Goal: Task Accomplishment & Management: Use online tool/utility

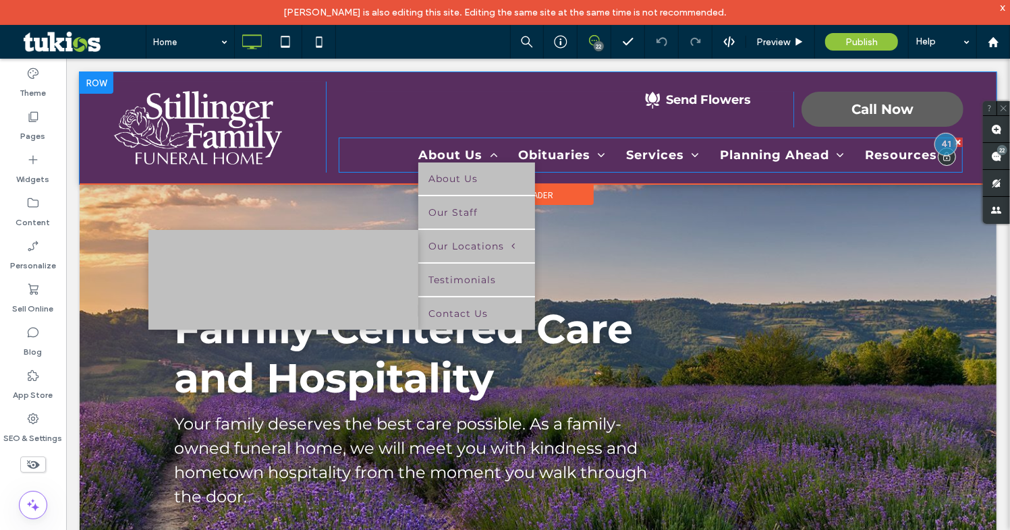
click at [316, 239] on ul "Greenfield [DEMOGRAPHIC_DATA] [GEOGRAPHIC_DATA]" at bounding box center [283, 279] width 270 height 100
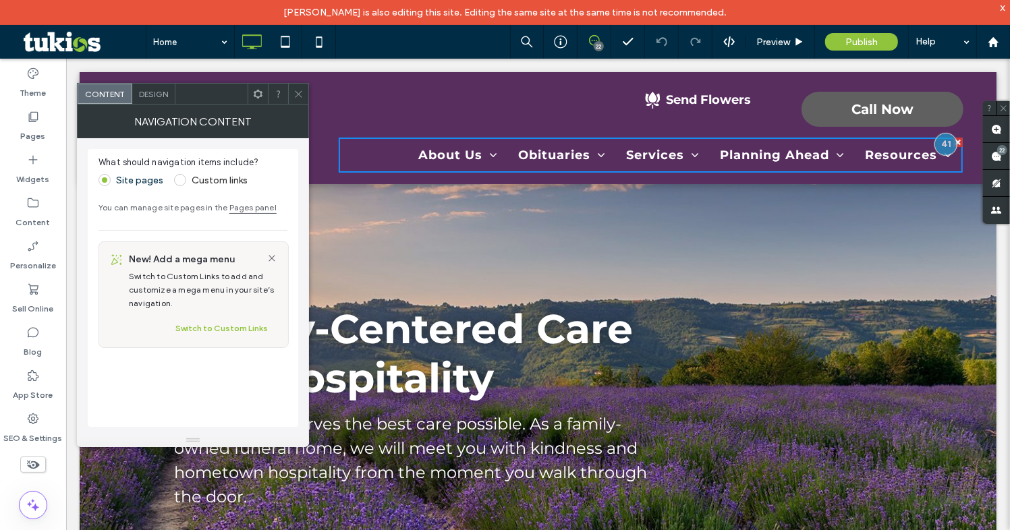
click at [295, 89] on icon at bounding box center [298, 94] width 10 height 10
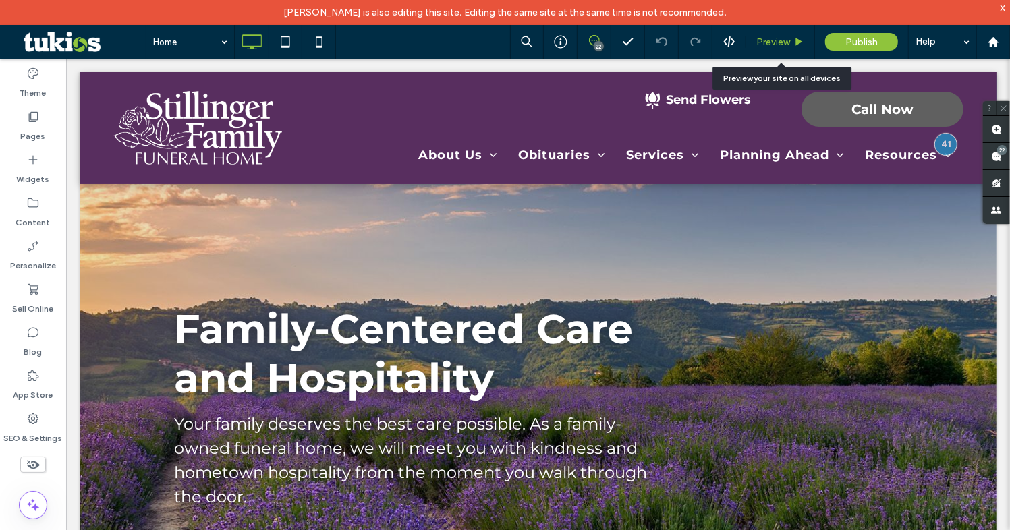
click at [786, 47] on div "Preview" at bounding box center [780, 42] width 69 height 34
click at [783, 40] on span "Preview" at bounding box center [773, 41] width 34 height 11
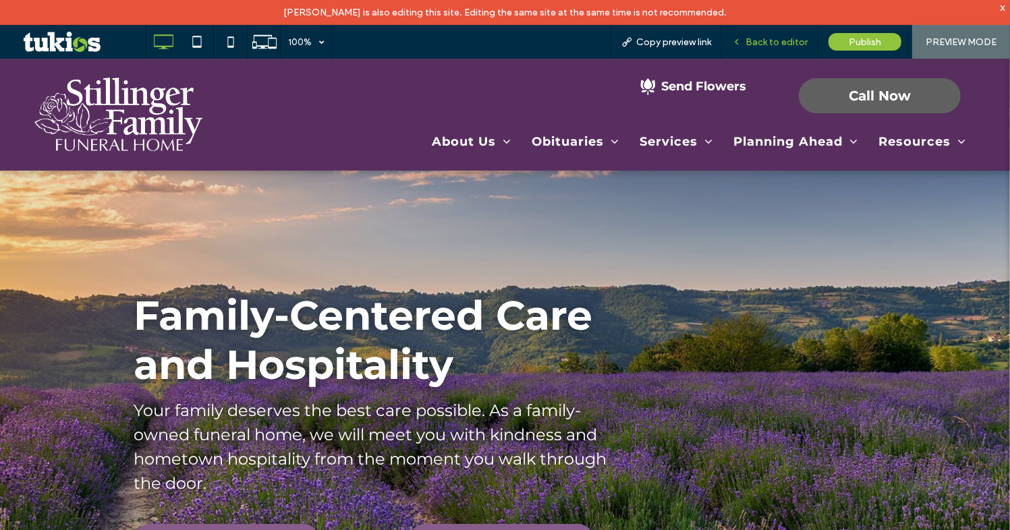
click at [778, 40] on span "Back to editor" at bounding box center [776, 41] width 62 height 11
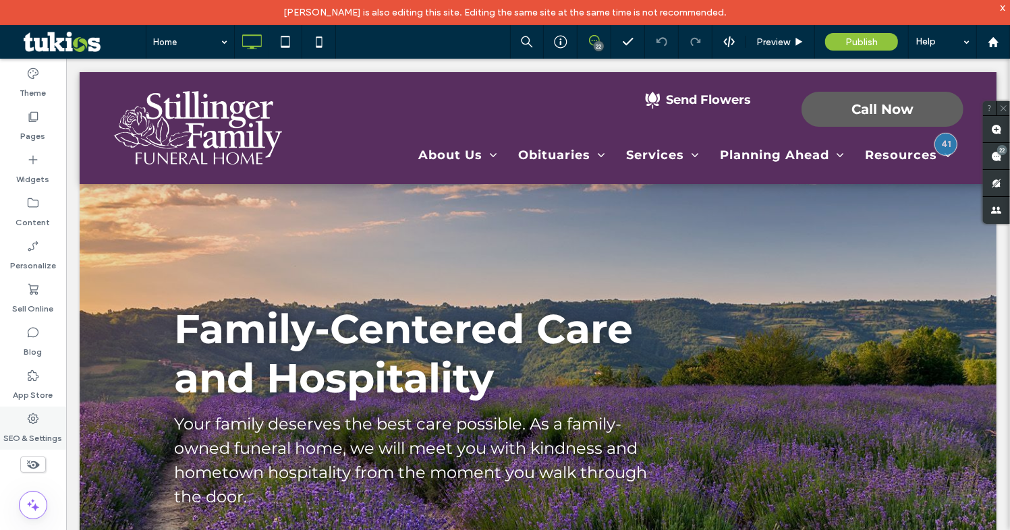
click at [16, 420] on div "SEO & Settings" at bounding box center [33, 428] width 66 height 43
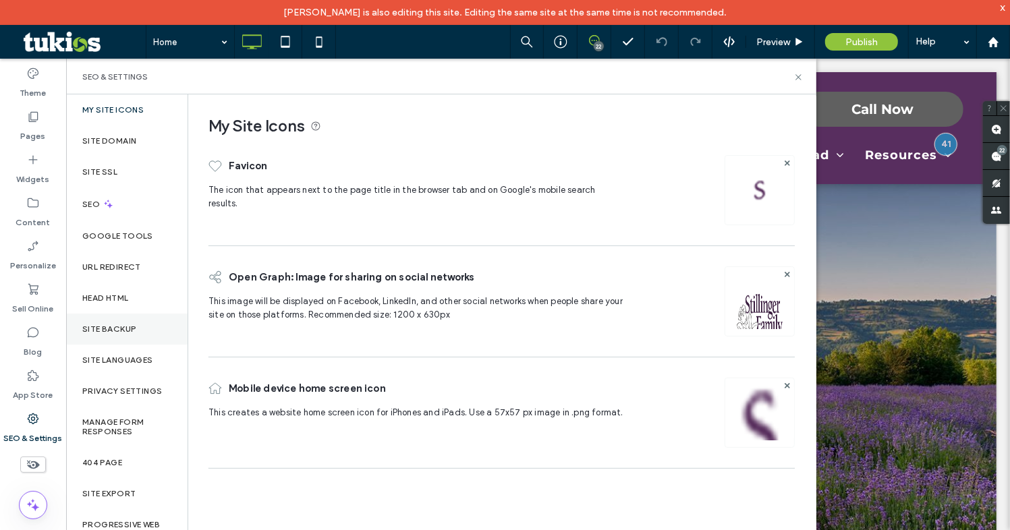
click at [137, 319] on div "Site Backup" at bounding box center [126, 329] width 121 height 31
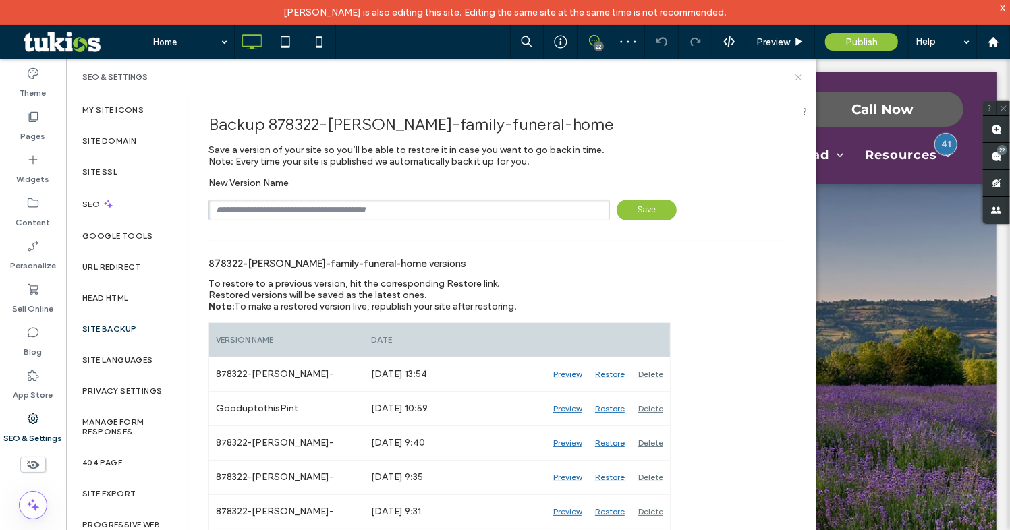
click at [795, 76] on icon at bounding box center [798, 77] width 10 height 10
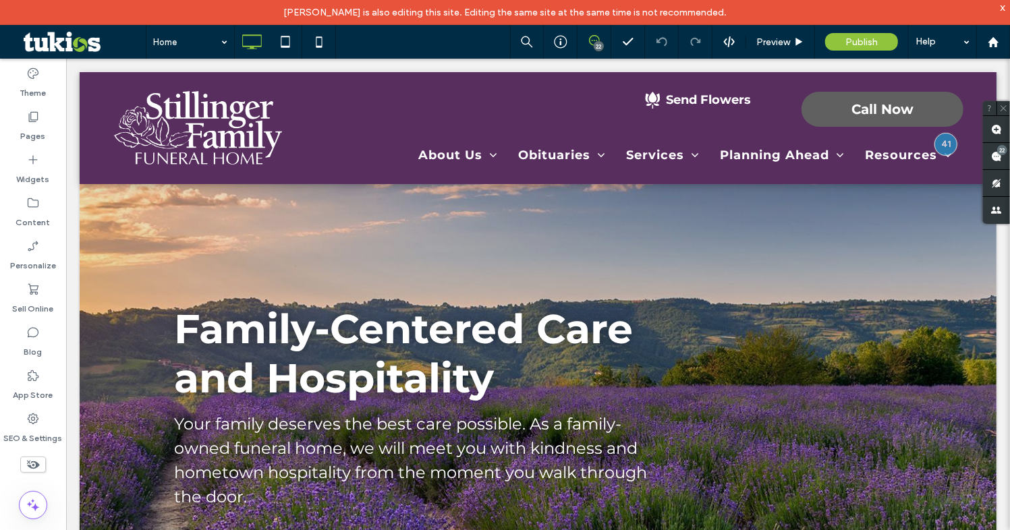
click at [1000, 7] on div "x" at bounding box center [1003, 6] width 6 height 11
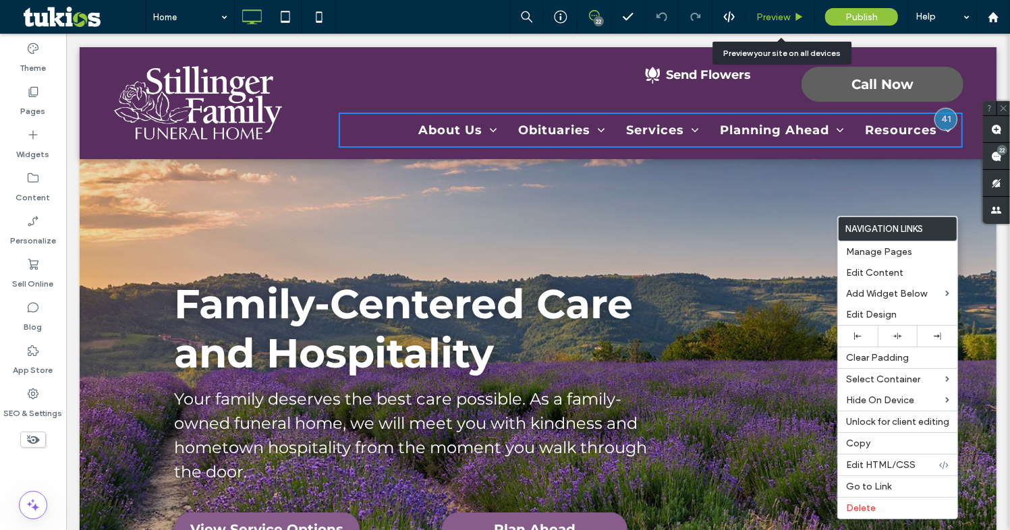
click at [770, 19] on span "Preview" at bounding box center [773, 16] width 34 height 11
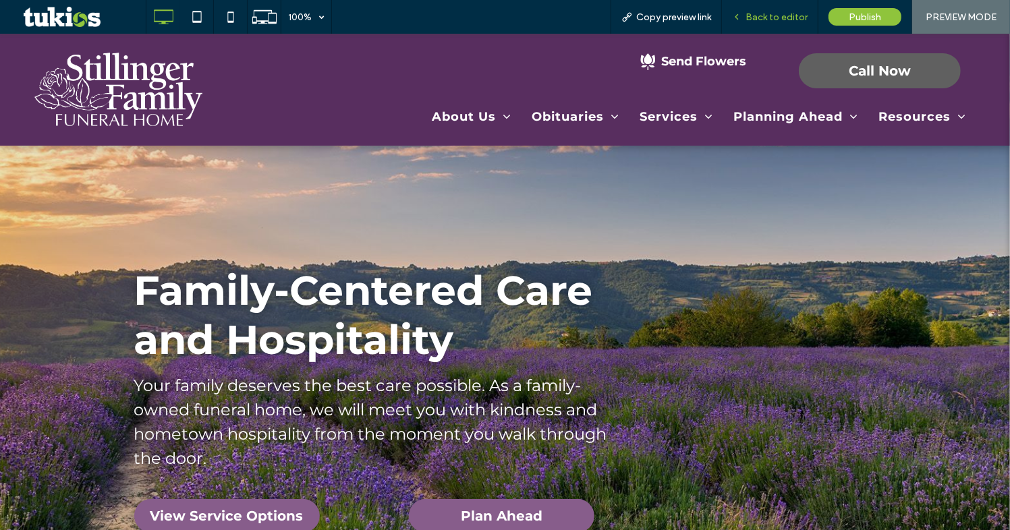
click at [768, 10] on div "Back to editor" at bounding box center [770, 17] width 96 height 34
click at [772, 17] on span "Back to editor" at bounding box center [776, 16] width 62 height 11
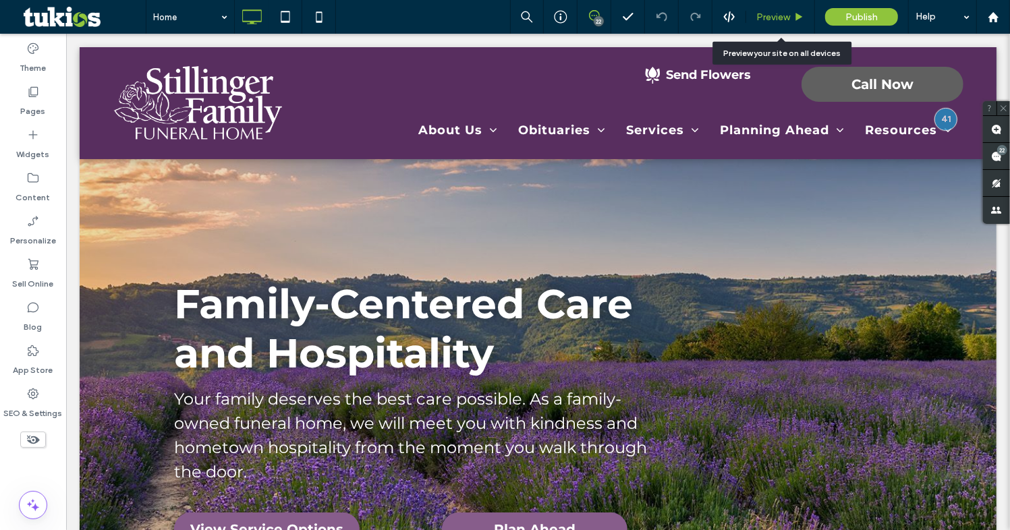
click at [778, 18] on span "Preview" at bounding box center [773, 16] width 34 height 11
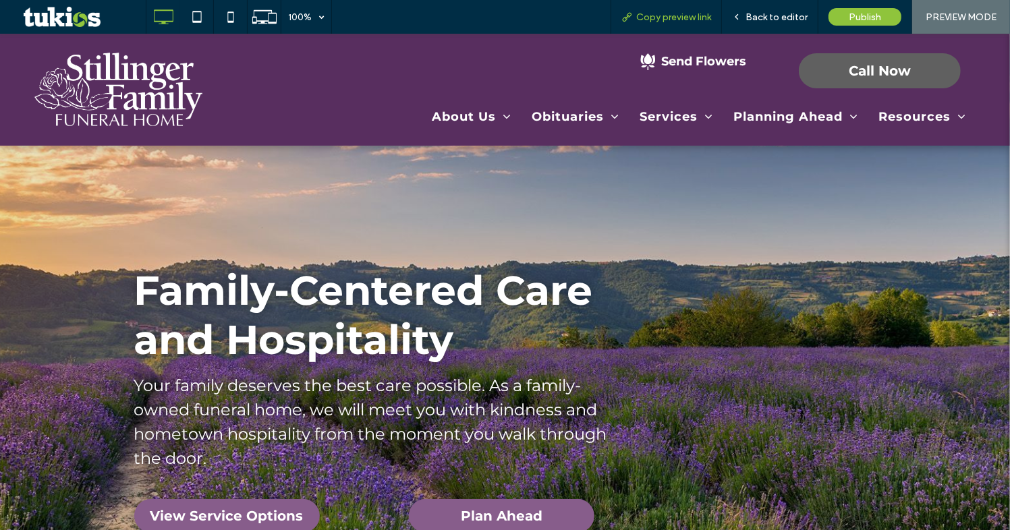
click at [679, 15] on span "Copy preview link" at bounding box center [673, 16] width 75 height 11
click at [778, 17] on span "Back to editor" at bounding box center [776, 16] width 62 height 11
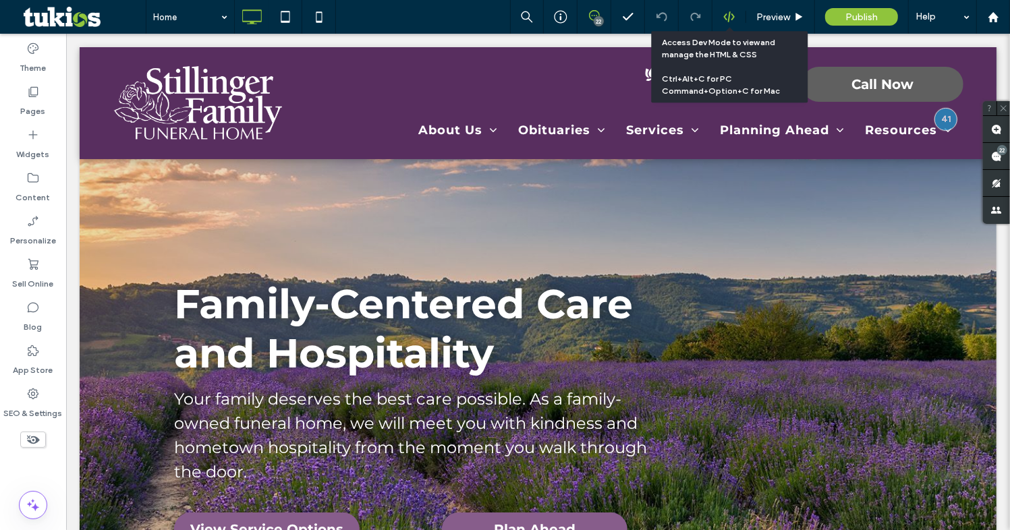
click at [729, 16] on use at bounding box center [728, 16] width 11 height 11
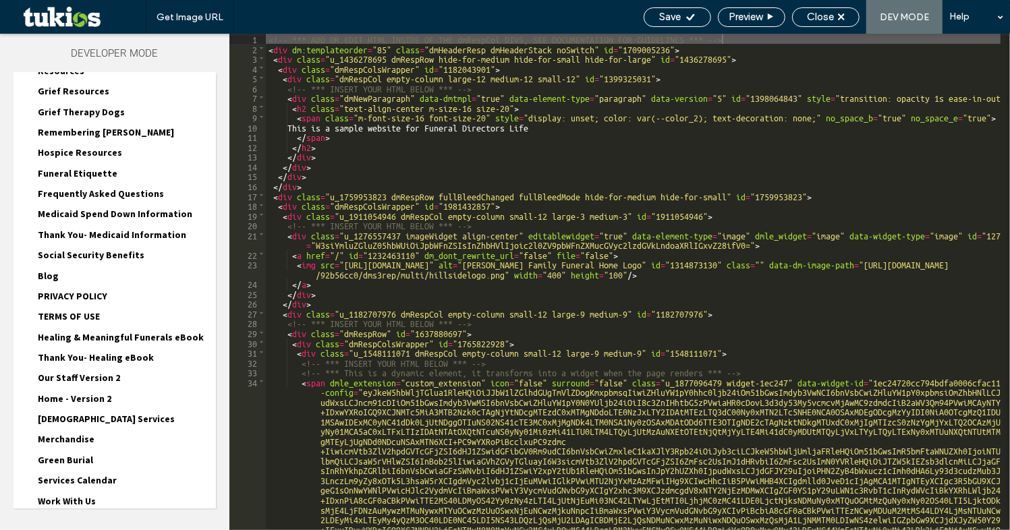
scroll to position [831, 0]
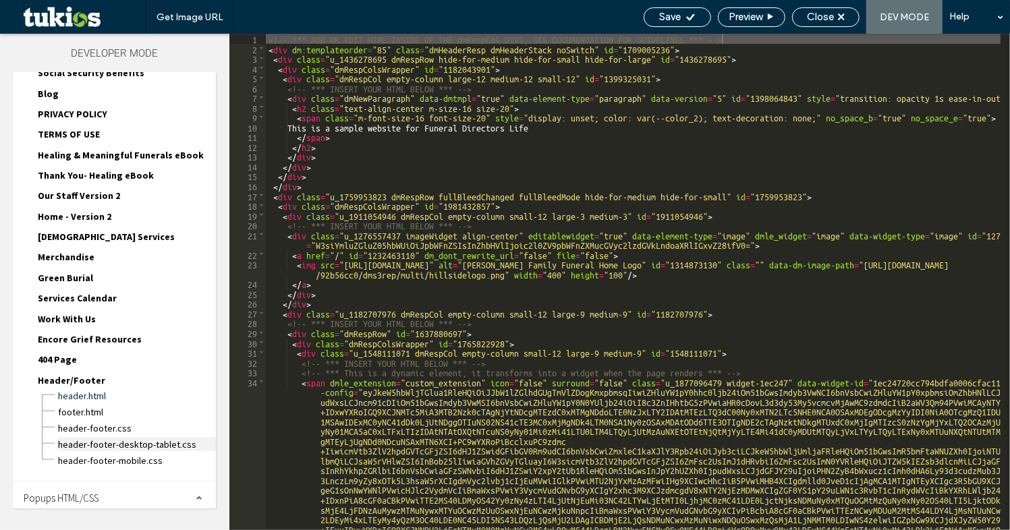
click at [94, 438] on span "header-footer-desktop-tablet.css" at bounding box center [136, 444] width 159 height 13
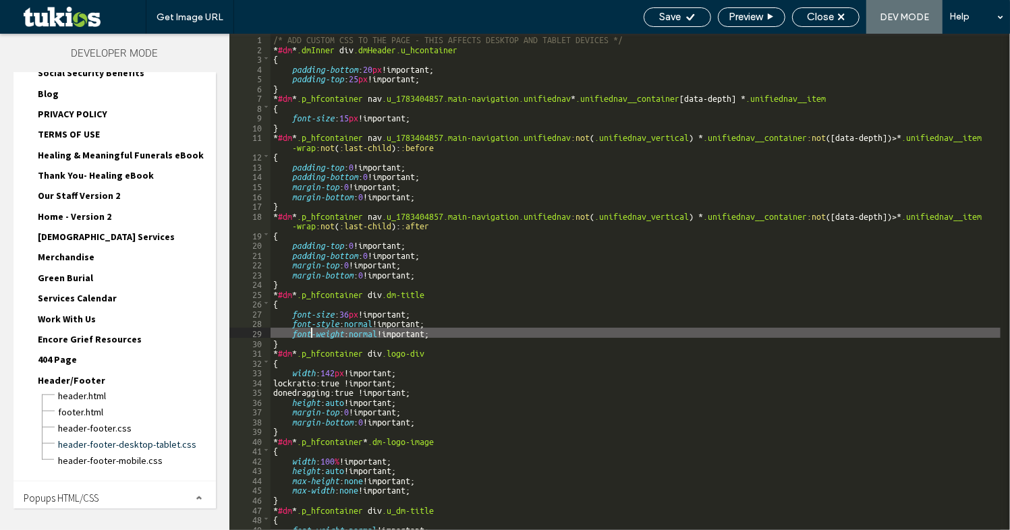
click at [310, 331] on div "/* ADD CUSTOM CSS TO THE PAGE - THIS AFFECTS DESKTOP AND TABLET DEVICES */ * #d…" at bounding box center [636, 292] width 730 height 516
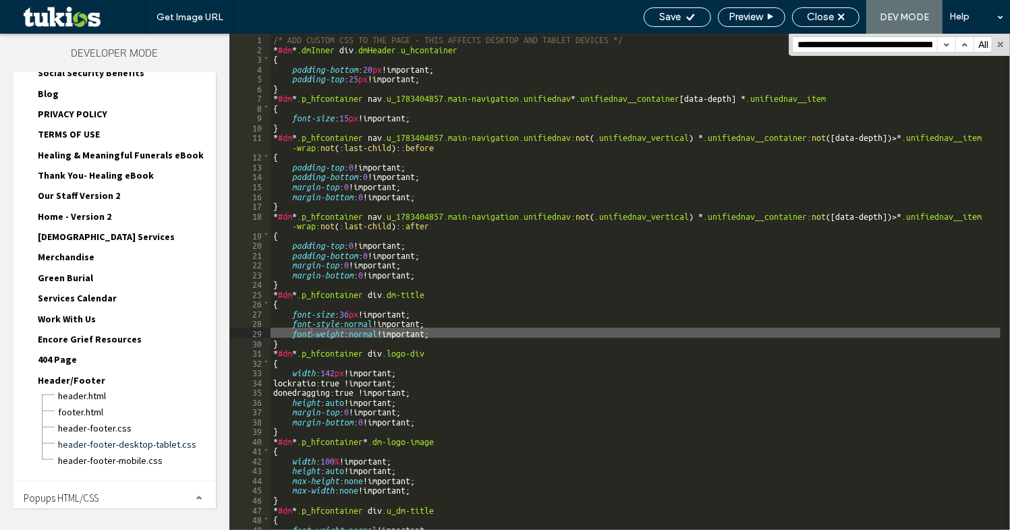
scroll to position [0, 663]
click at [949, 42] on button "button" at bounding box center [946, 44] width 18 height 15
click at [82, 422] on span "header-footer.css" at bounding box center [136, 428] width 159 height 13
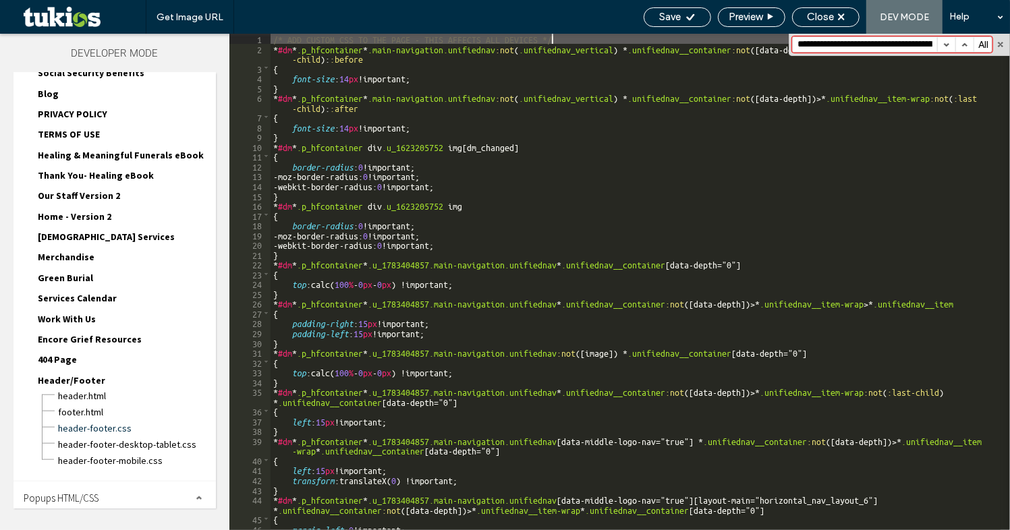
click at [332, 358] on div "/* ADD CUSTOM CSS TO THE PAGE - THIS AFFECTS ALL DEVICES */ * #dm * .p_hfcontai…" at bounding box center [636, 292] width 730 height 516
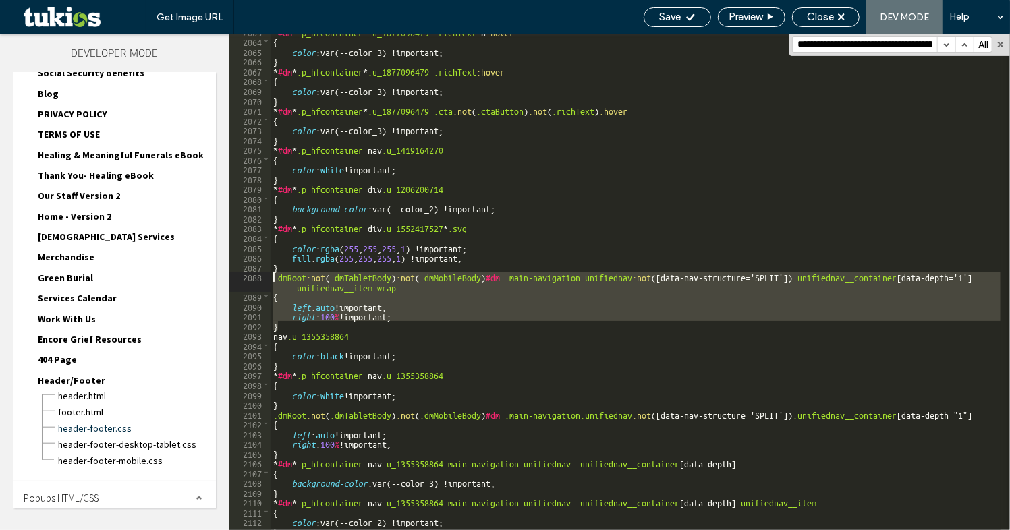
drag, startPoint x: 285, startPoint y: 327, endPoint x: 271, endPoint y: 280, distance: 49.3
click at [271, 280] on div "* #dm * .p_hfcontainer * .u_1877096479 .richText a :hover { color :var(--color_…" at bounding box center [636, 285] width 730 height 516
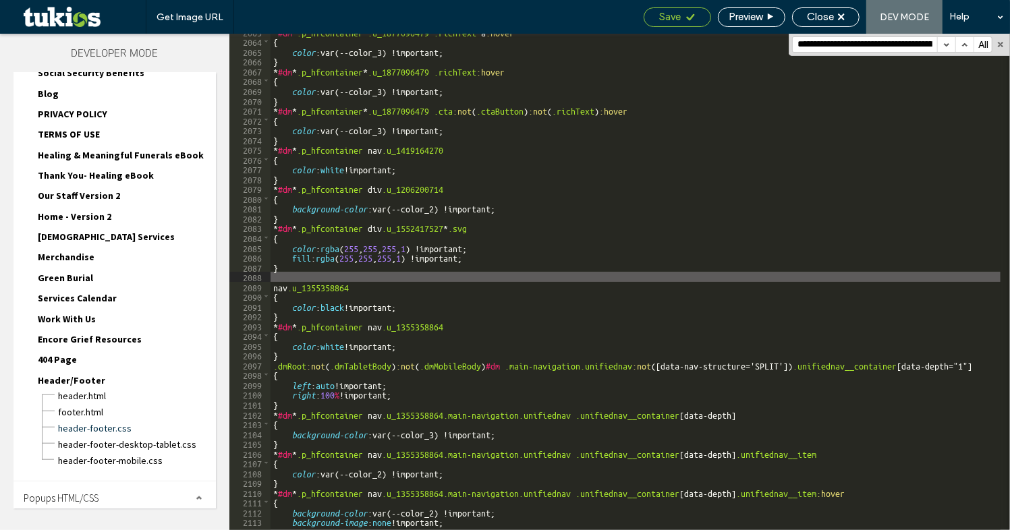
click at [660, 22] on span "Save" at bounding box center [671, 17] width 22 height 12
click at [679, 19] on span "Save" at bounding box center [671, 17] width 22 height 12
click at [859, 47] on input "**********" at bounding box center [865, 44] width 144 height 15
paste input
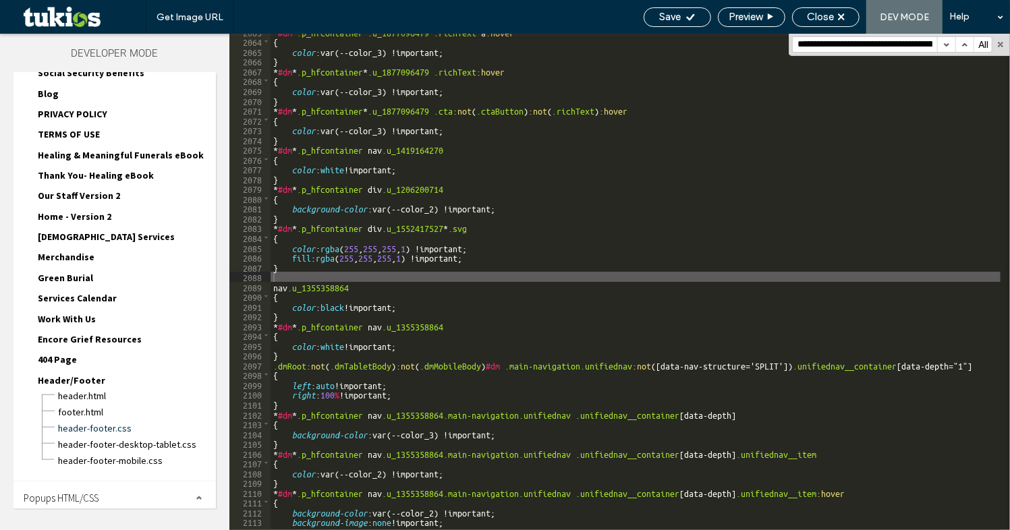
scroll to position [0, 561]
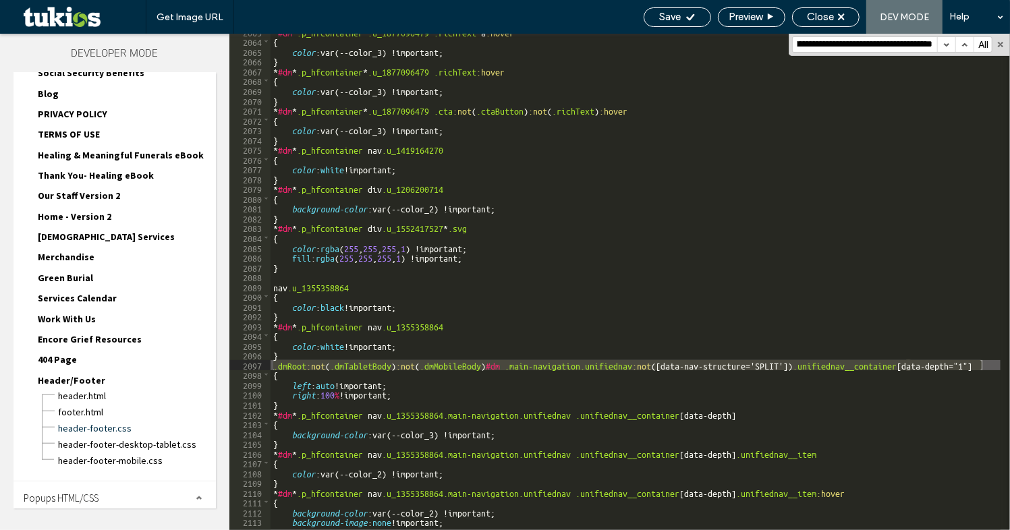
type input "**********"
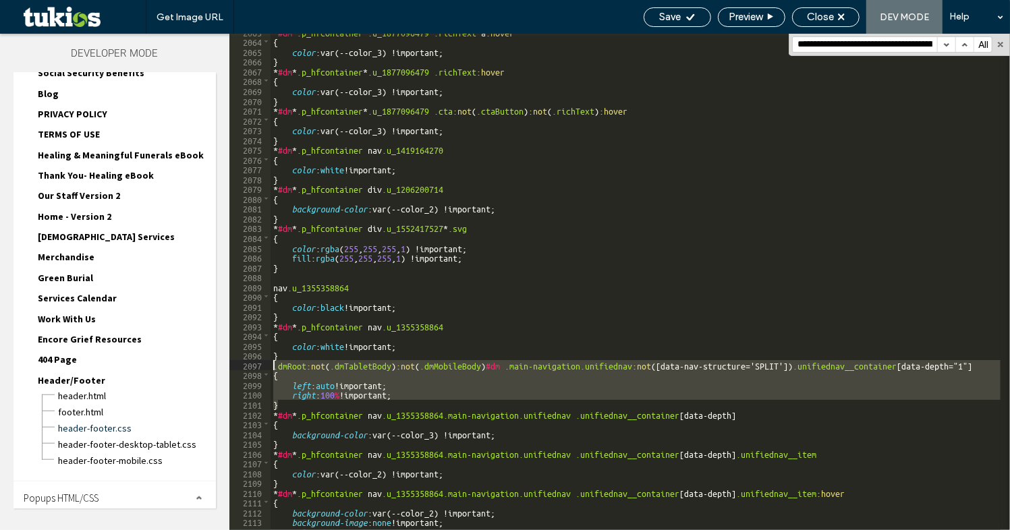
drag, startPoint x: 287, startPoint y: 401, endPoint x: 267, endPoint y: 366, distance: 40.5
click at [267, 366] on div "** 2063 2064 2065 2066 2067 2068 2069 2070 2071 2072 2073 2074 2075 2076 2077 2…" at bounding box center [619, 282] width 781 height 496
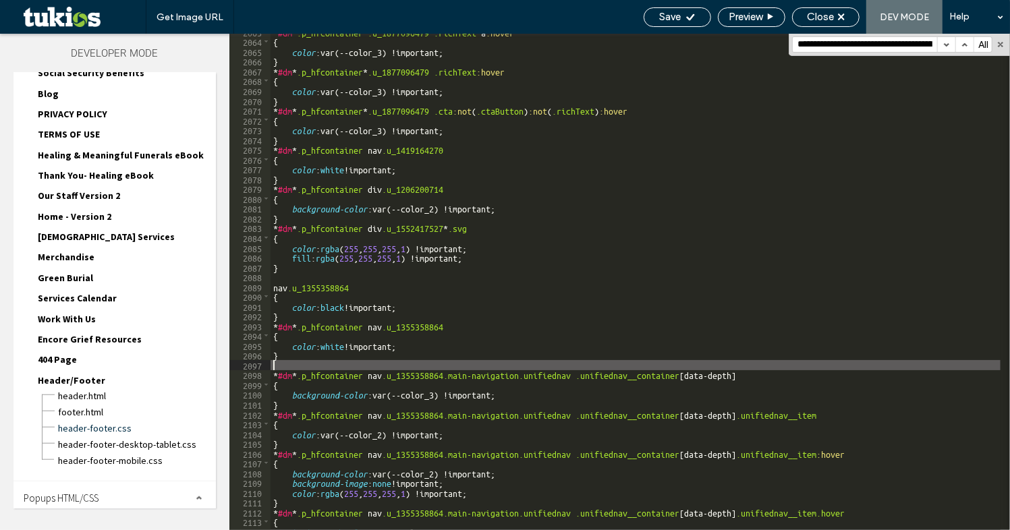
scroll to position [21466, 0]
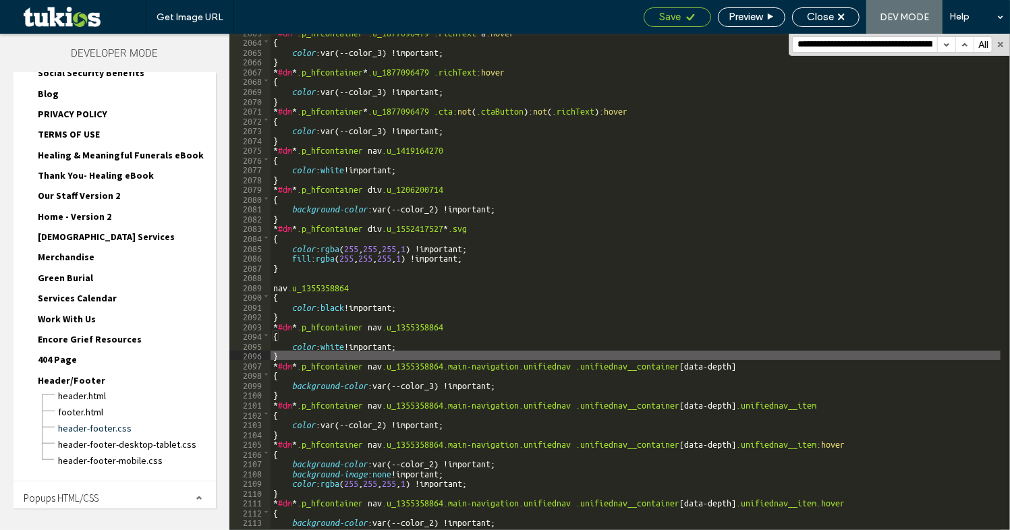
click at [662, 20] on span "Save" at bounding box center [671, 17] width 22 height 12
click at [830, 18] on span "Close" at bounding box center [820, 17] width 27 height 12
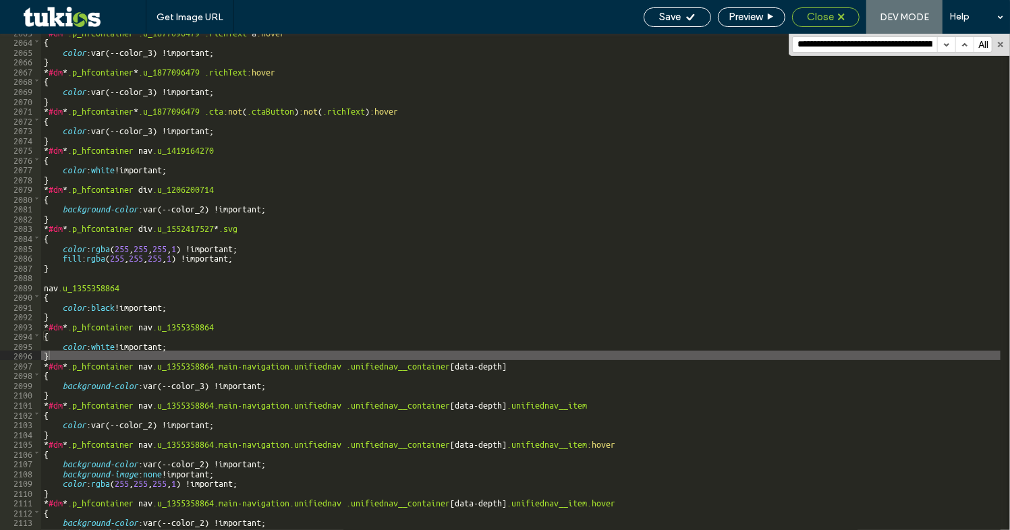
scroll to position [797, 0]
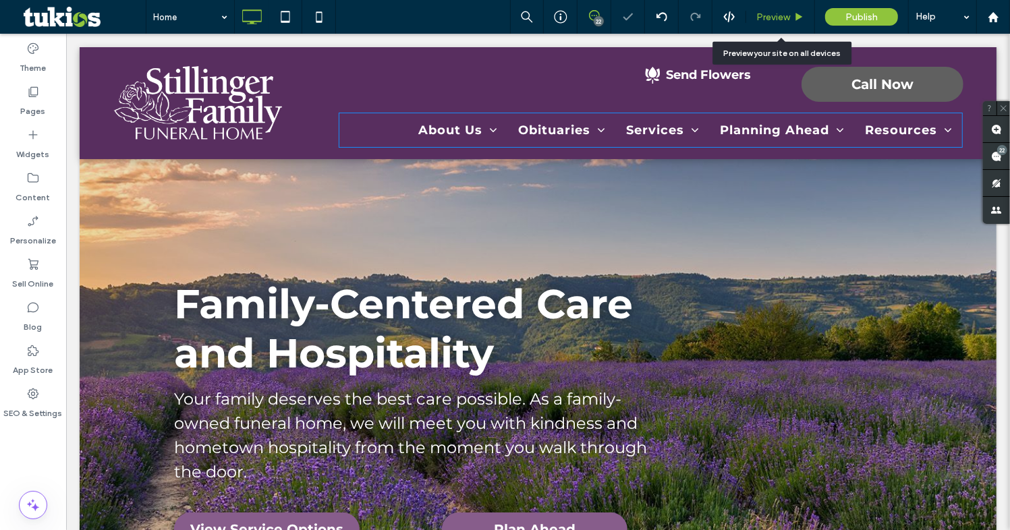
click at [788, 16] on span "Preview" at bounding box center [773, 16] width 34 height 11
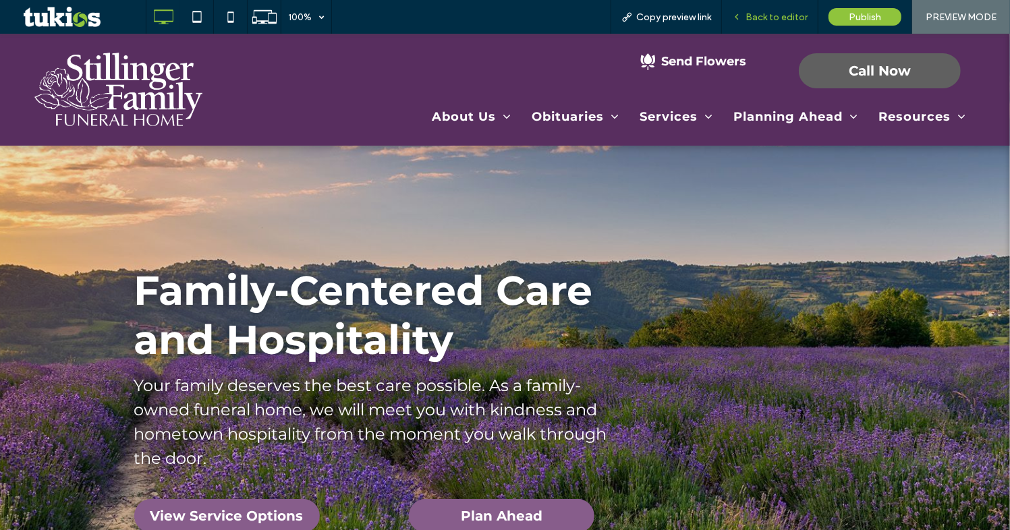
click at [783, 16] on span "Back to editor" at bounding box center [776, 16] width 62 height 11
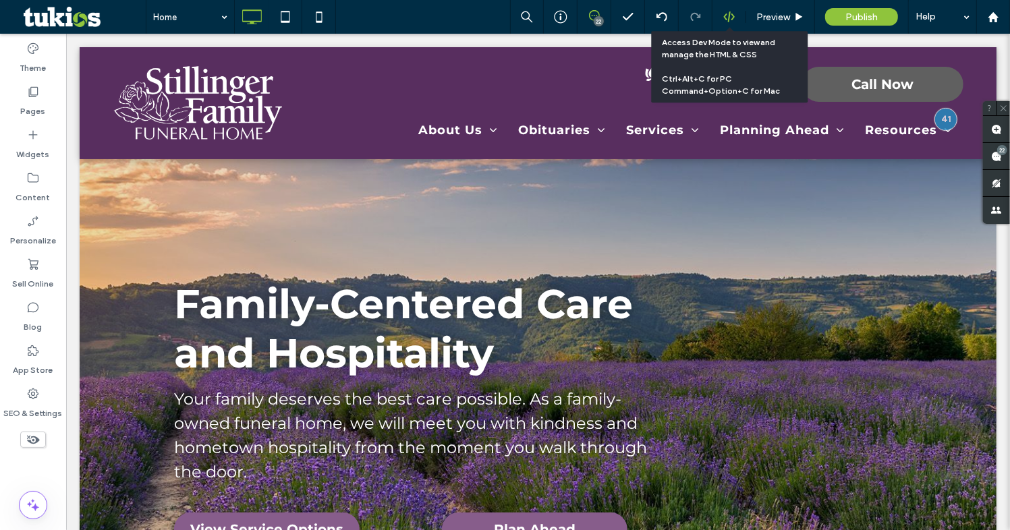
click at [727, 18] on icon at bounding box center [729, 17] width 12 height 12
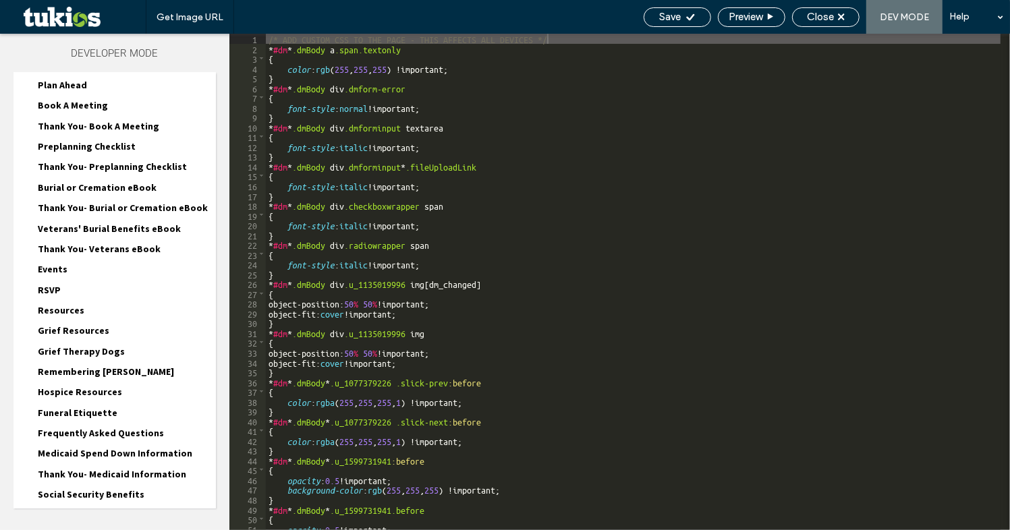
scroll to position [831, 0]
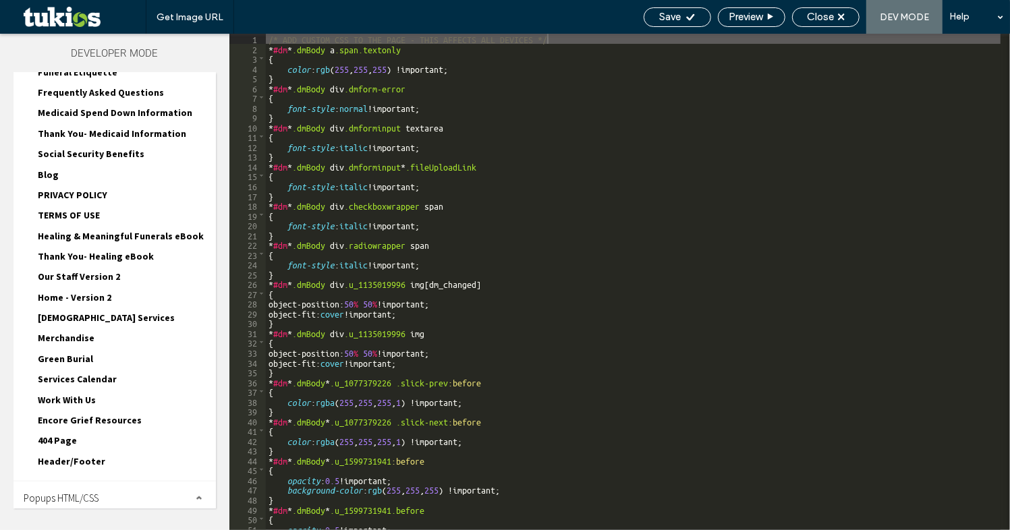
click at [72, 455] on span "Header/Footer" at bounding box center [71, 461] width 67 height 12
click at [77, 503] on span "header-footer.css" at bounding box center [136, 509] width 159 height 13
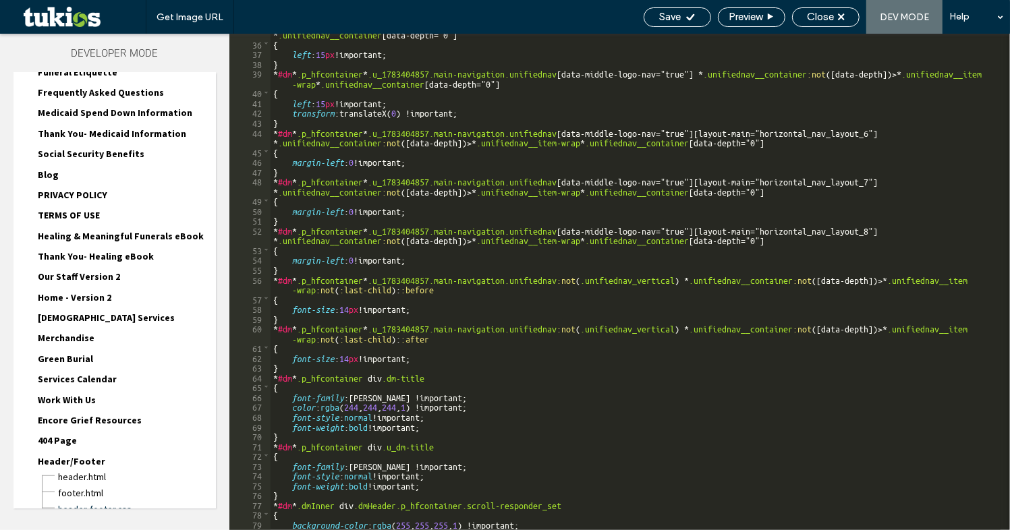
scroll to position [551, 0]
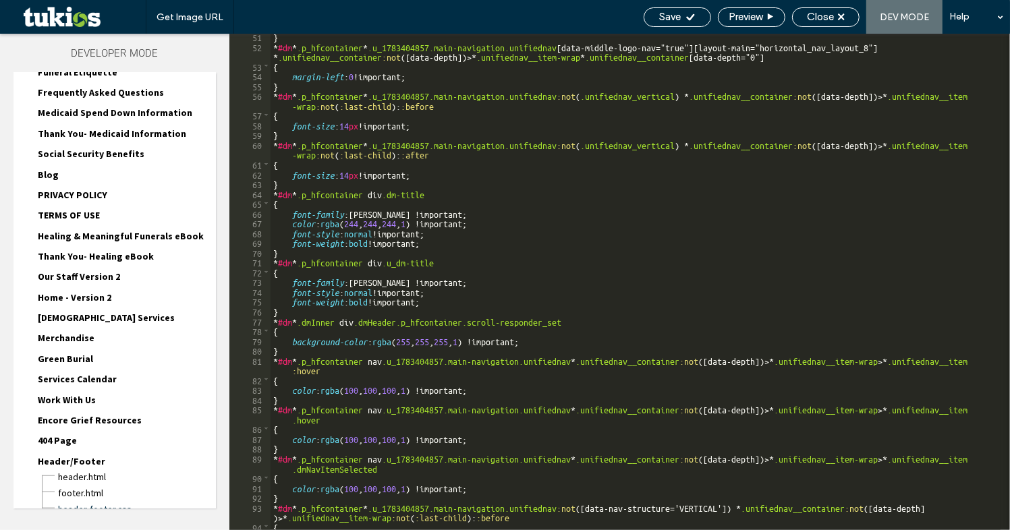
click at [348, 383] on div "} * #dm * .p_hfcontainer * .u_1783404857.main-navigation.unifiednav [ data-midd…" at bounding box center [636, 290] width 730 height 516
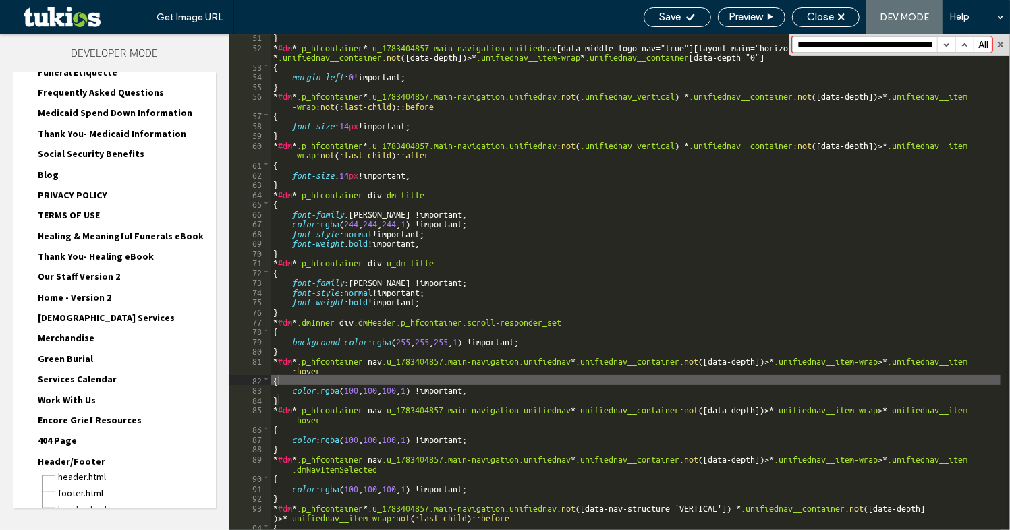
scroll to position [0, 561]
type input "**********"
click at [940, 42] on button "button" at bounding box center [946, 44] width 18 height 15
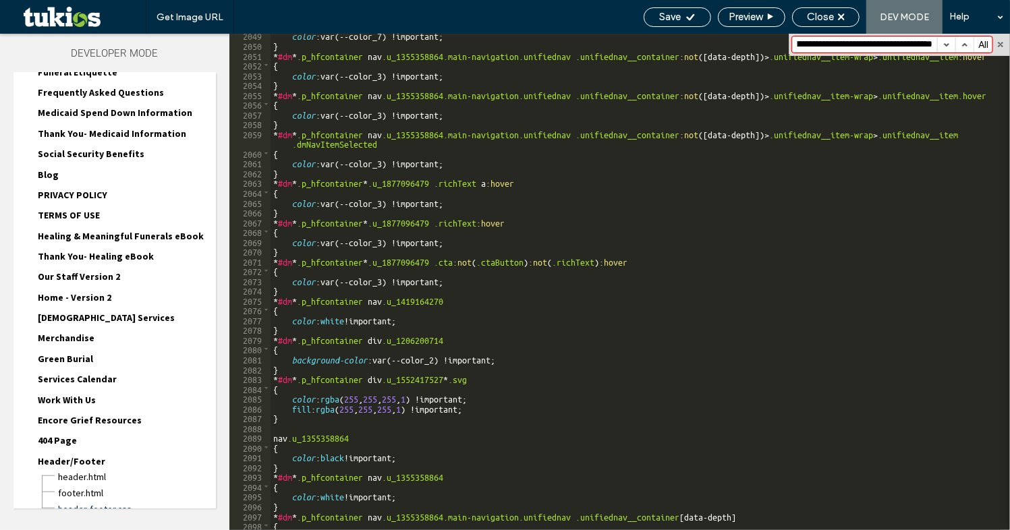
scroll to position [21561, 0]
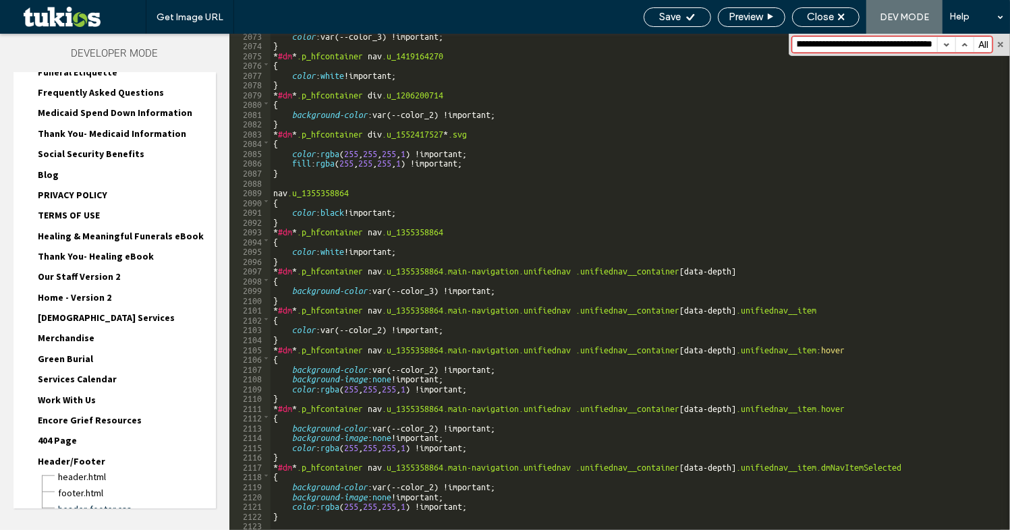
click at [341, 526] on div "color :var(--color_3) !important; } * #dm * .p_hfcontainer nav .u_1419164270 { …" at bounding box center [636, 288] width 730 height 516
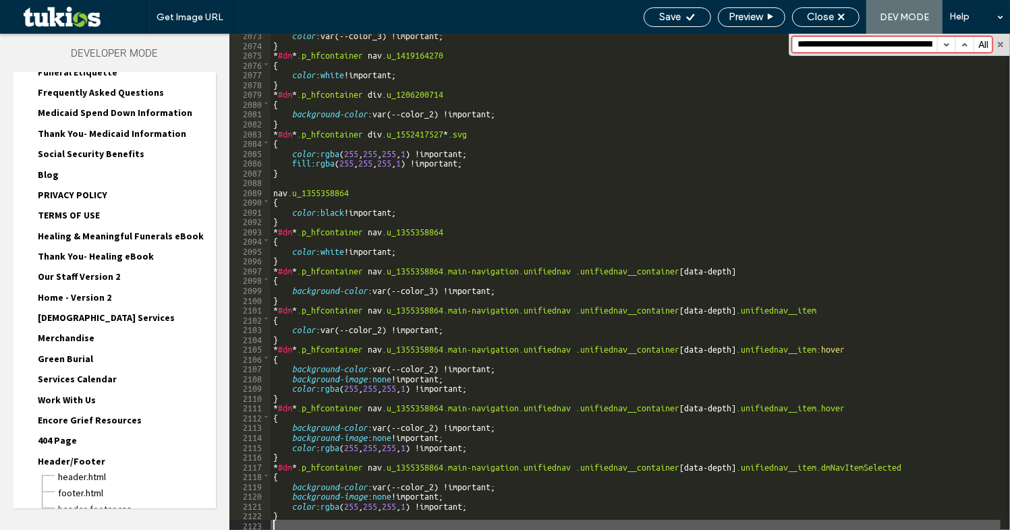
scroll to position [21571, 0]
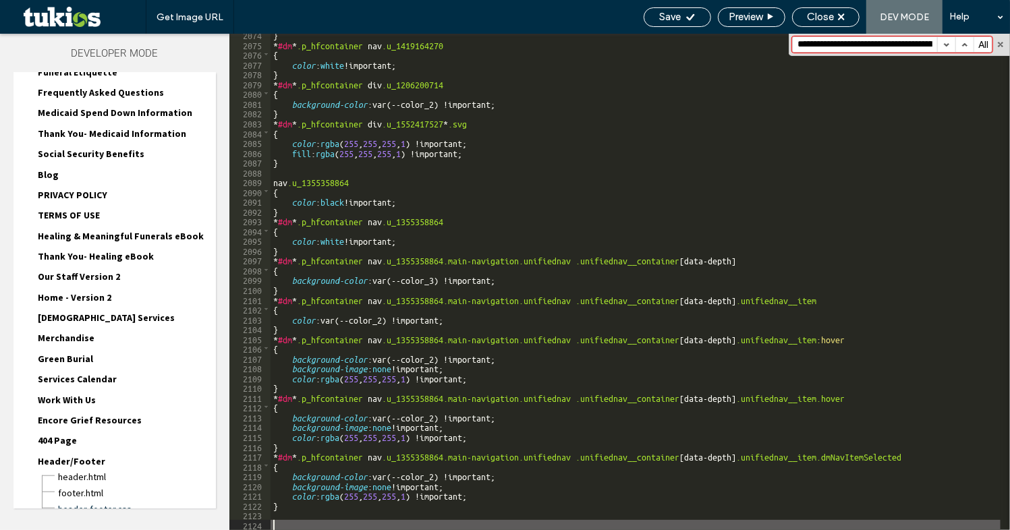
paste textarea
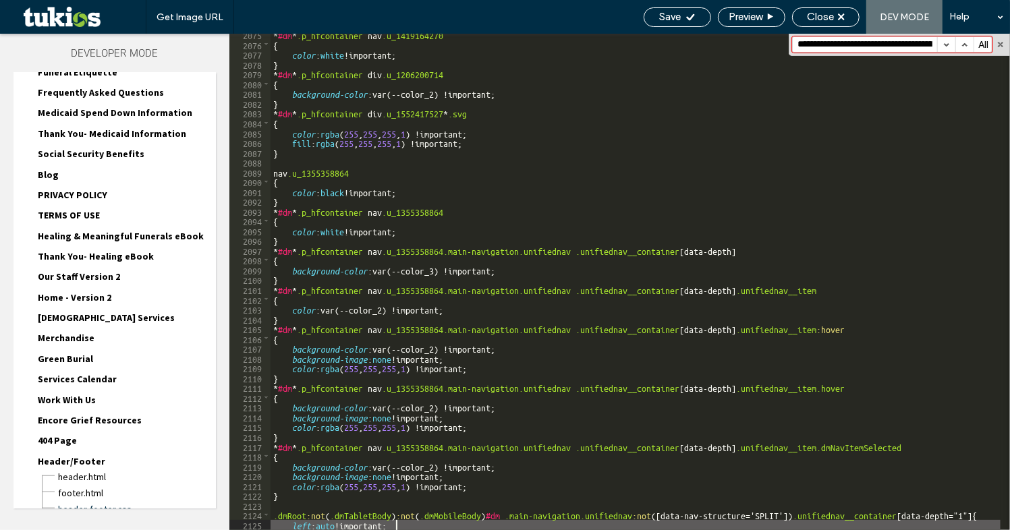
scroll to position [21590, 0]
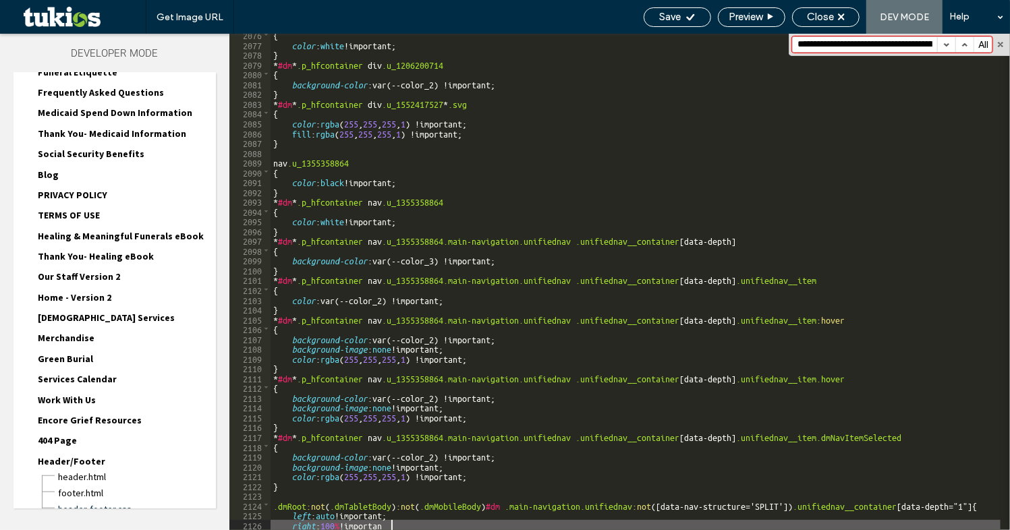
type textarea "**"
click at [671, 15] on span "Save" at bounding box center [671, 17] width 22 height 12
click at [836, 19] on div "Close" at bounding box center [826, 17] width 66 height 12
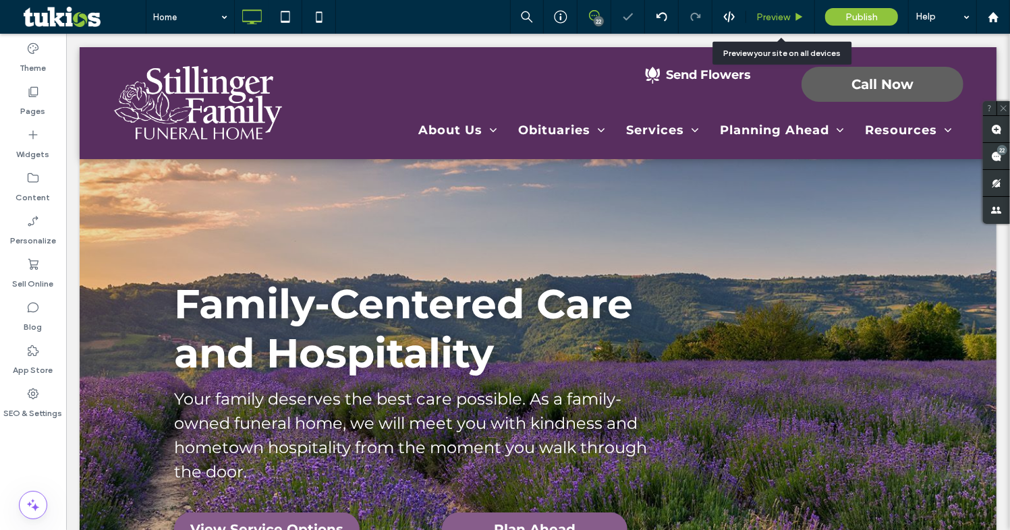
click at [784, 17] on span "Preview" at bounding box center [773, 16] width 34 height 11
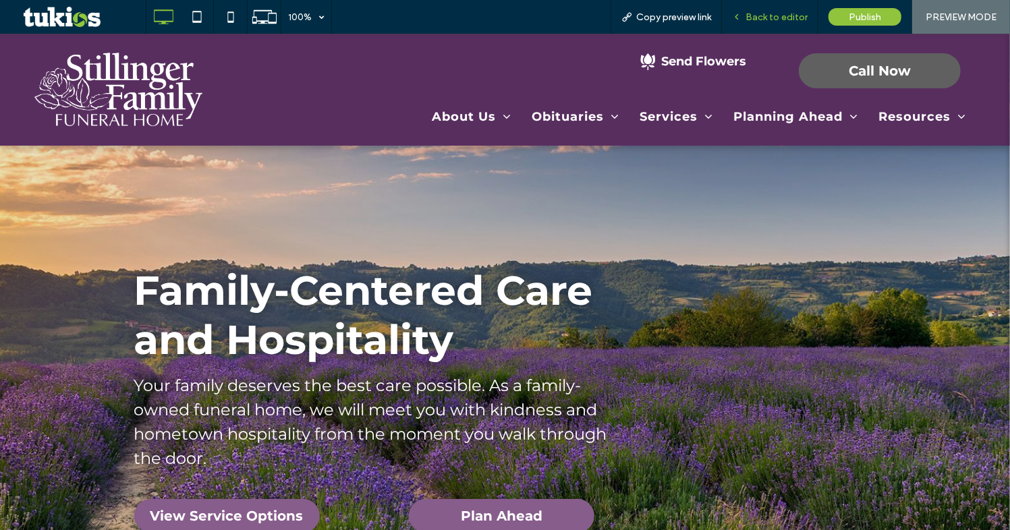
click at [768, 20] on span "Back to editor" at bounding box center [776, 16] width 62 height 11
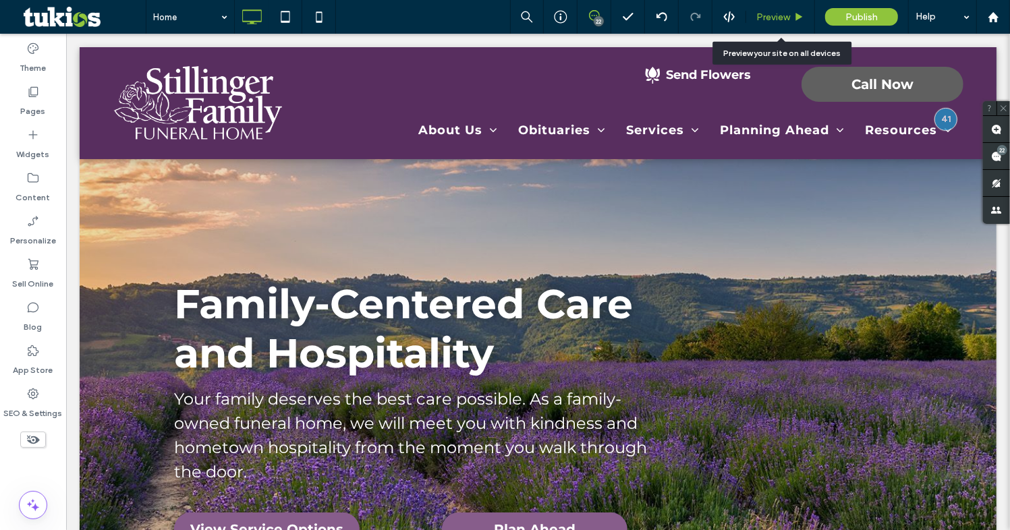
click at [783, 17] on span "Preview" at bounding box center [773, 16] width 34 height 11
